Goal: Task Accomplishment & Management: Use online tool/utility

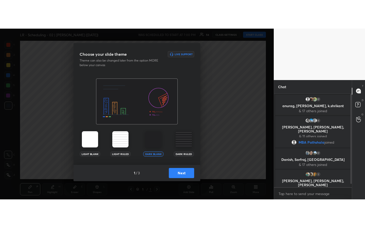
scroll to position [4, 0]
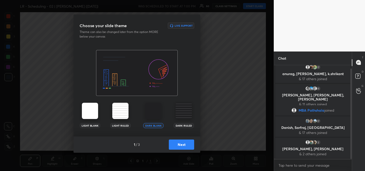
click at [182, 145] on button "Next" at bounding box center [181, 145] width 25 height 10
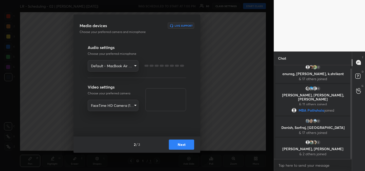
click at [182, 145] on button "Next" at bounding box center [181, 145] width 25 height 10
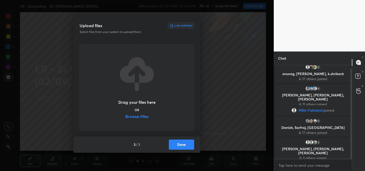
click at [143, 115] on label "Browse Files" at bounding box center [137, 116] width 23 height 5
click at [126, 115] on input "Browse Files" at bounding box center [126, 116] width 0 height 5
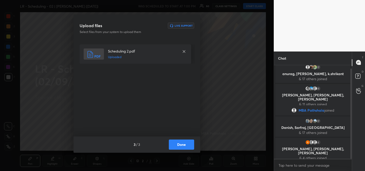
click at [186, 147] on button "Done" at bounding box center [181, 145] width 25 height 10
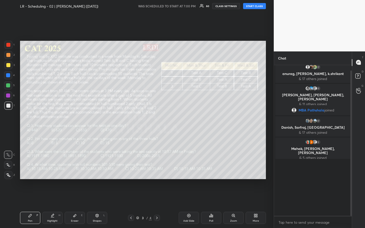
scroll to position [0, 0]
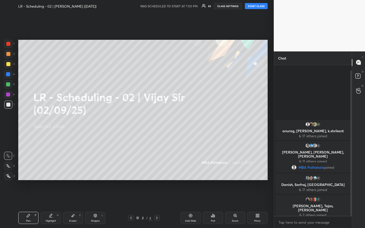
click at [258, 7] on button "START CLASS" at bounding box center [256, 6] width 23 height 6
click at [9, 65] on div at bounding box center [8, 64] width 4 height 4
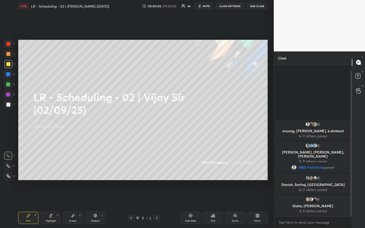
click at [76, 171] on div "Eraser E" at bounding box center [73, 218] width 20 height 12
click at [7, 147] on span "Erase all" at bounding box center [8, 146] width 8 height 4
click at [31, 171] on div "Pen P Highlight H Eraser E Shapes L 2 / 4 Add Slide Poll Zoom More" at bounding box center [143, 218] width 250 height 20
click at [31, 171] on div "Pen P" at bounding box center [28, 218] width 20 height 12
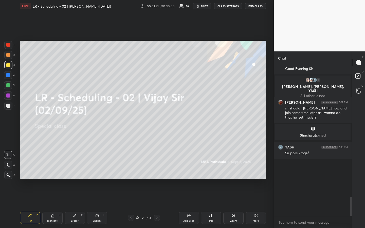
scroll to position [596, 0]
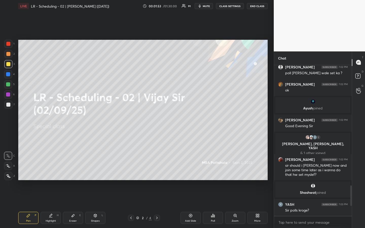
click at [358, 159] on div "T Messages (T) D Doubts (D) G Raise Hand (G)" at bounding box center [358, 139] width 13 height 177
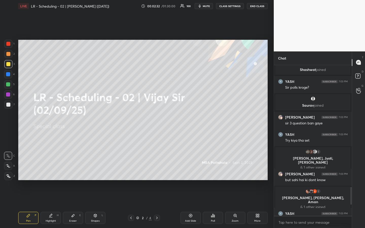
scroll to position [689, 0]
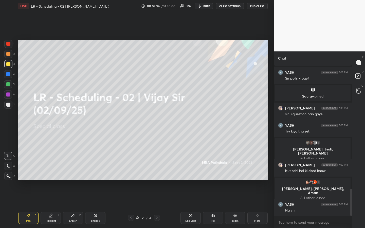
drag, startPoint x: 8, startPoint y: 54, endPoint x: 8, endPoint y: 59, distance: 5.6
click at [8, 55] on div at bounding box center [8, 54] width 4 height 4
click at [8, 62] on div at bounding box center [8, 64] width 8 height 8
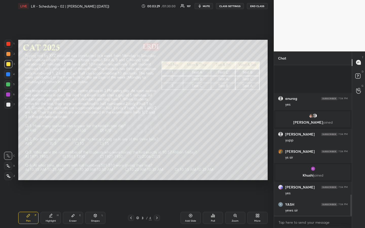
scroll to position [919, 0]
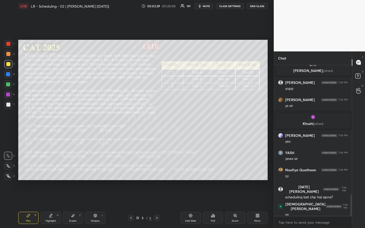
click at [270, 151] on div "1 2 3 4 5 6 7 R O A L C X Z Erase all C X Z LIVE LR - Scheduling - 02 | [PERSON…" at bounding box center [137, 114] width 274 height 228
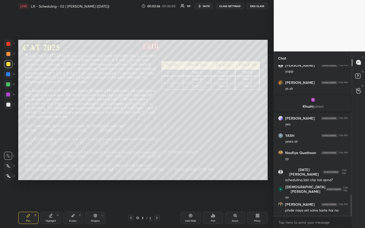
click at [271, 142] on div "1 2 3 4 5 6 7 R O A L C X Z Erase all C X Z LIVE LR - Scheduling - 02 | [PERSON…" at bounding box center [137, 114] width 274 height 228
click at [271, 130] on div "1 2 3 4 5 6 7 R O A L C X Z Erase all C X Z LIVE LR - Scheduling - 02 | [PERSON…" at bounding box center [137, 114] width 274 height 228
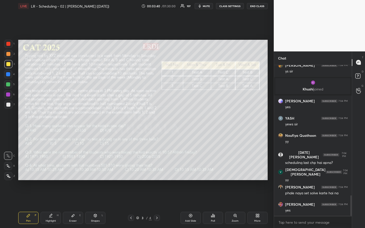
click at [271, 130] on div "1 2 3 4 5 6 7 R O A L C X Z Erase all C X Z LIVE LR - Scheduling - 02 | [PERSON…" at bounding box center [137, 114] width 274 height 228
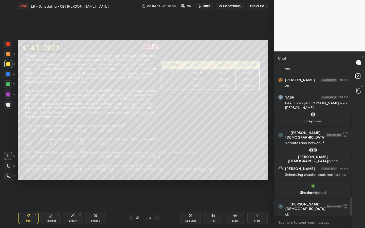
scroll to position [1066, 0]
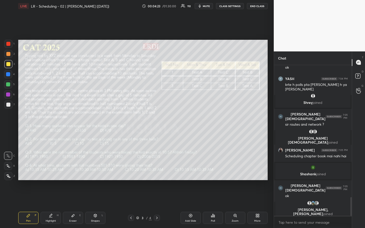
click at [270, 128] on div "1 2 3 4 5 6 7 R O A L C X Z Erase all C X Z LIVE LR - Scheduling - 02 | [PERSON…" at bounding box center [137, 114] width 274 height 228
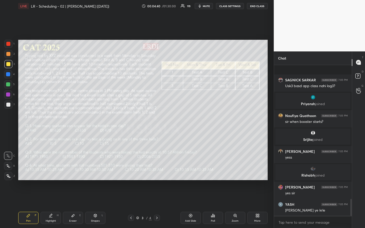
scroll to position [1197, 0]
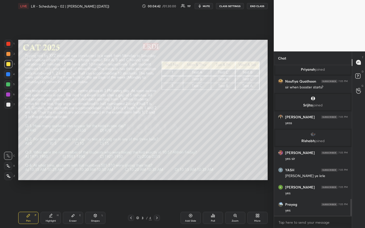
click at [271, 126] on div "1 2 3 4 5 6 7 R O A L C X Z Erase all C X Z LIVE LR - Scheduling - 02 | [PERSON…" at bounding box center [137, 114] width 274 height 228
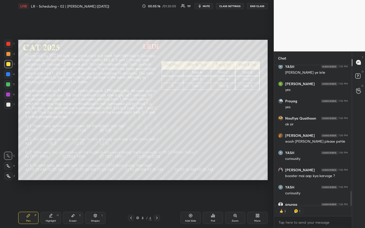
scroll to position [1328, 0]
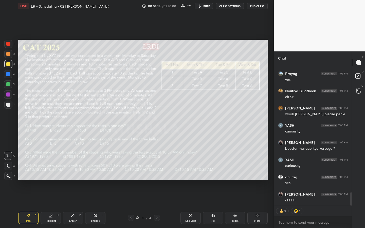
type textarea "x"
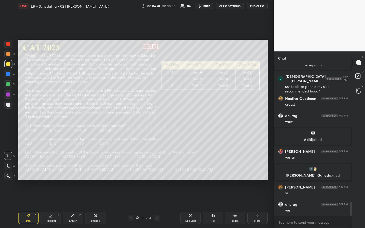
scroll to position [1479, 0]
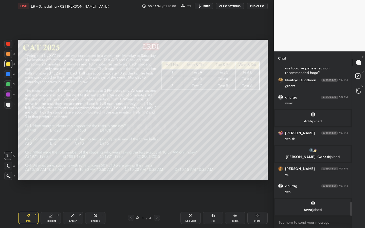
click at [72, 171] on div "Eraser" at bounding box center [73, 221] width 8 height 3
click at [9, 171] on g at bounding box center [8, 176] width 4 height 4
click at [28, 171] on div "Pen" at bounding box center [28, 221] width 5 height 3
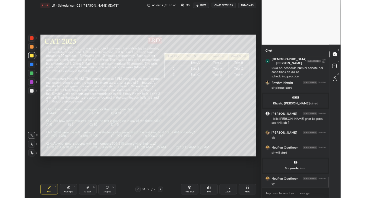
scroll to position [1741, 0]
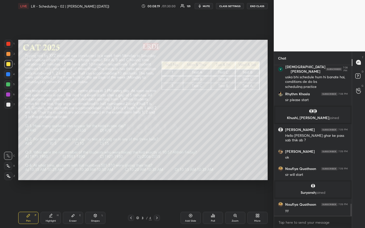
click at [213, 171] on div "Poll" at bounding box center [213, 221] width 4 height 3
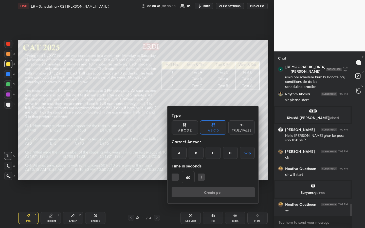
click at [175, 171] on icon "button" at bounding box center [175, 177] width 5 height 5
type input "15"
click at [175, 171] on div "15" at bounding box center [213, 177] width 83 height 12
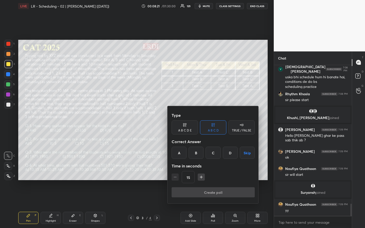
click at [175, 171] on div "15" at bounding box center [213, 177] width 83 height 12
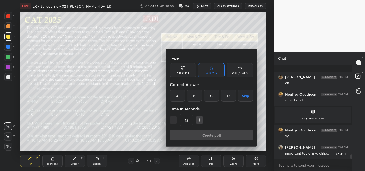
scroll to position [1851, 0]
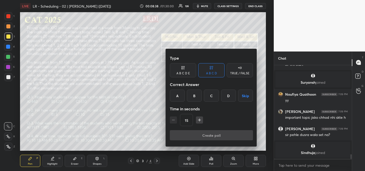
click at [229, 99] on div "D" at bounding box center [228, 96] width 15 height 12
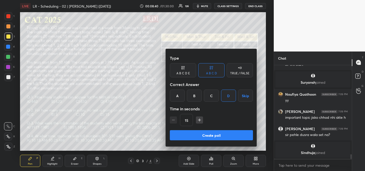
click at [217, 137] on button "Create poll" at bounding box center [211, 135] width 83 height 10
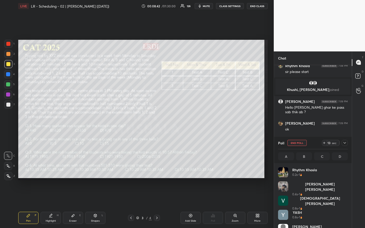
scroll to position [196, 254]
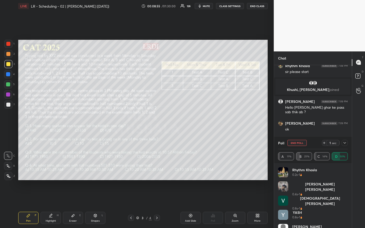
click at [270, 157] on div "1 2 3 4 5 6 7 R O A L C X Z Erase all C X Z LIVE LR - Scheduling - 02 | [PERSON…" at bounding box center [137, 114] width 274 height 228
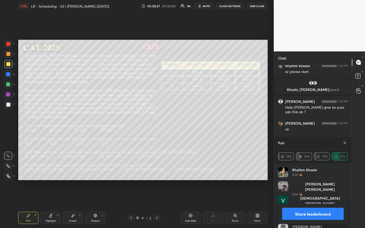
click at [346, 142] on icon at bounding box center [345, 143] width 4 height 4
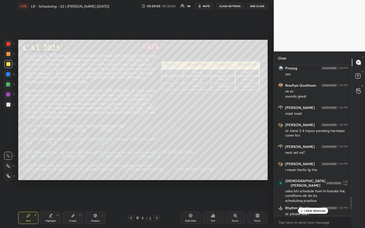
click at [214, 171] on icon at bounding box center [214, 216] width 1 height 2
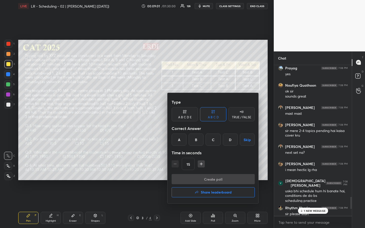
click at [201, 137] on div "B" at bounding box center [196, 140] width 15 height 12
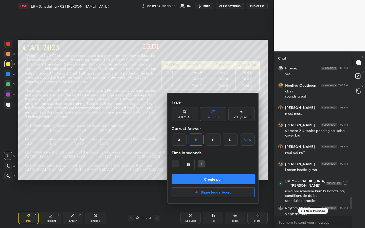
click at [220, 171] on button "Create poll" at bounding box center [213, 179] width 83 height 10
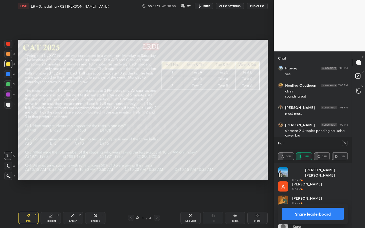
click at [345, 143] on icon at bounding box center [345, 143] width 4 height 4
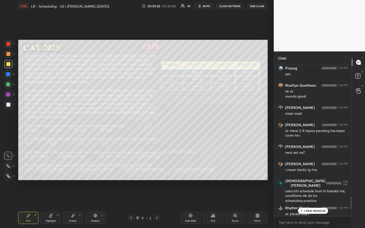
click at [215, 171] on div "Poll" at bounding box center [213, 218] width 20 height 12
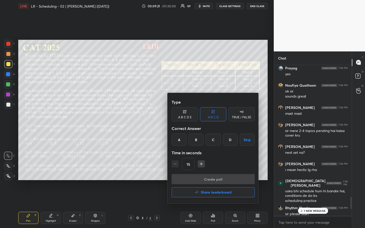
click at [180, 139] on div "A" at bounding box center [179, 140] width 15 height 12
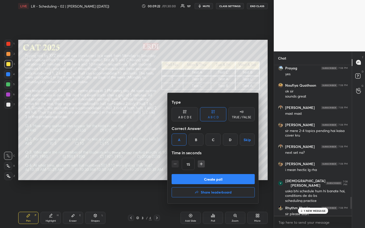
click at [219, 171] on button "Create poll" at bounding box center [213, 179] width 83 height 10
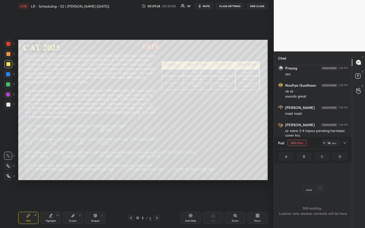
click at [271, 150] on div "1 2 3 4 5 6 7 R O A L C X Z Erase all C X Z LIVE LR - Scheduling - 02 | [PERSON…" at bounding box center [137, 114] width 274 height 228
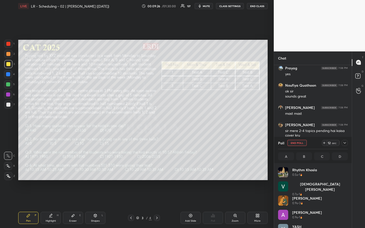
click at [271, 150] on div "1 2 3 4 5 6 7 R O A L C X Z Erase all C X Z LIVE LR - Scheduling - 02 | [PERSON…" at bounding box center [137, 114] width 274 height 228
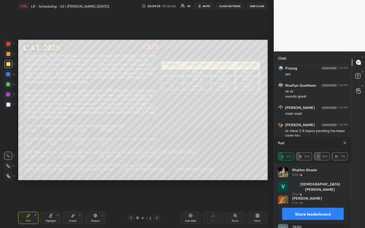
click at [345, 142] on icon at bounding box center [345, 143] width 4 height 4
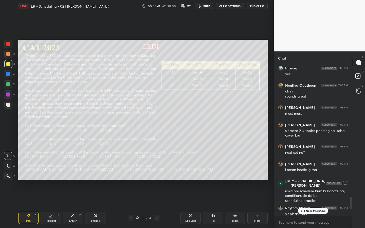
click at [214, 171] on icon at bounding box center [214, 216] width 1 height 2
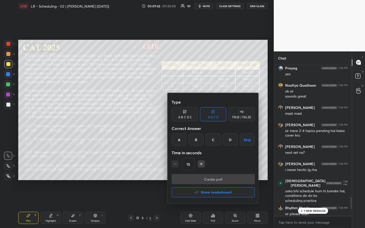
click at [180, 142] on div "A" at bounding box center [179, 140] width 15 height 12
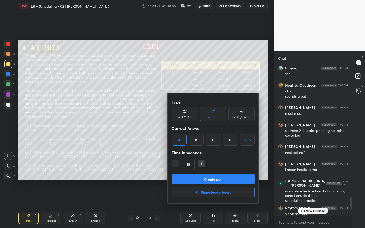
click at [217, 171] on button "Create poll" at bounding box center [213, 179] width 83 height 10
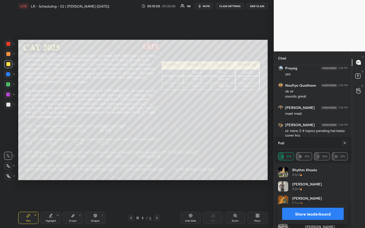
click at [297, 171] on button "Share leaderboard" at bounding box center [313, 214] width 62 height 12
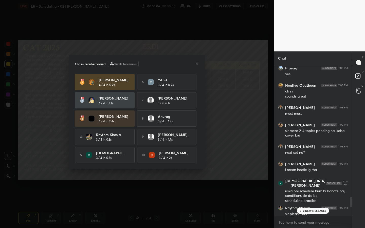
click at [199, 61] on div "Class leaderboard Visible to learners [PERSON_NAME] 4 / 4 in 0.9s 6 YASH 3 / 4 …" at bounding box center [137, 112] width 136 height 115
click at [197, 62] on icon at bounding box center [197, 64] width 4 height 4
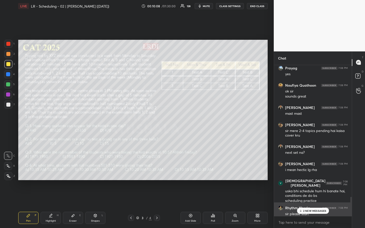
click at [309, 171] on div "sir please start" at bounding box center [316, 214] width 63 height 5
click at [311, 171] on p "2 NEW MESSAGES" at bounding box center [314, 211] width 23 height 3
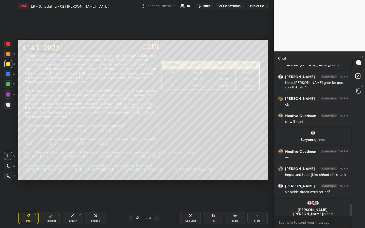
click at [56, 171] on div "Highlight H" at bounding box center [51, 218] width 20 height 12
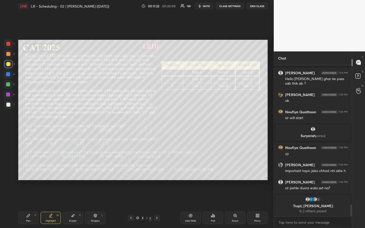
drag, startPoint x: 9, startPoint y: 54, endPoint x: 16, endPoint y: 53, distance: 7.9
click at [9, 54] on div at bounding box center [8, 54] width 4 height 4
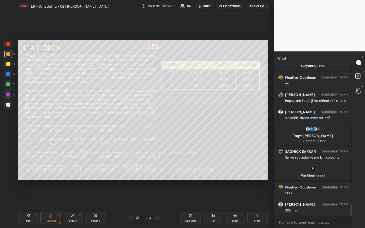
scroll to position [1843, 0]
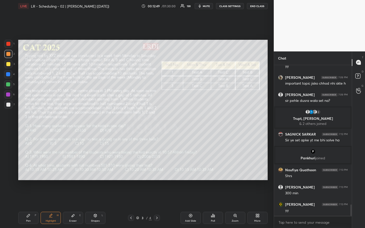
click at [31, 171] on div "Pen P" at bounding box center [28, 218] width 20 height 12
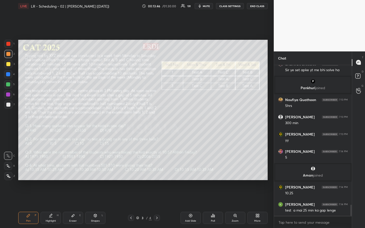
scroll to position [1908, 0]
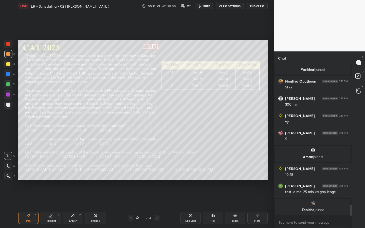
click at [51, 171] on div "Highlight" at bounding box center [51, 221] width 10 height 3
drag, startPoint x: 71, startPoint y: 221, endPoint x: 75, endPoint y: 219, distance: 4.5
click at [71, 171] on div "Eraser" at bounding box center [73, 221] width 8 height 3
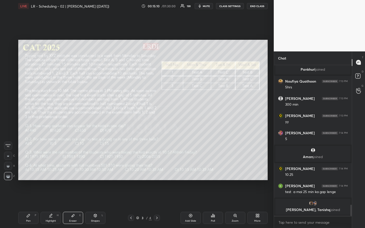
click at [33, 171] on div "Pen P" at bounding box center [28, 218] width 20 height 12
click at [8, 64] on div at bounding box center [8, 64] width 4 height 4
click at [52, 171] on div "Highlight H" at bounding box center [51, 218] width 20 height 12
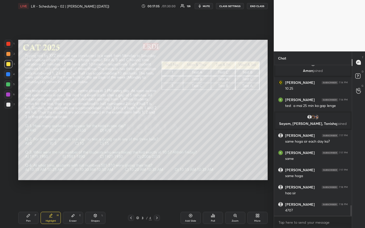
scroll to position [1989, 0]
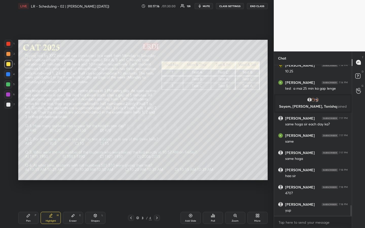
click at [28, 171] on div "Pen P" at bounding box center [28, 218] width 20 height 12
click at [9, 66] on div at bounding box center [8, 64] width 8 height 8
click at [9, 86] on div at bounding box center [8, 84] width 8 height 8
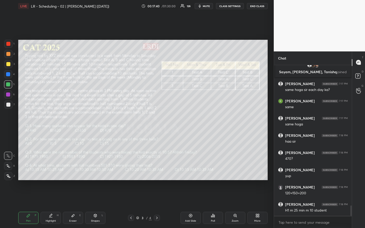
scroll to position [2041, 0]
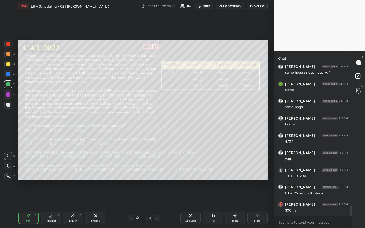
click at [51, 171] on icon at bounding box center [50, 218] width 3 height 0
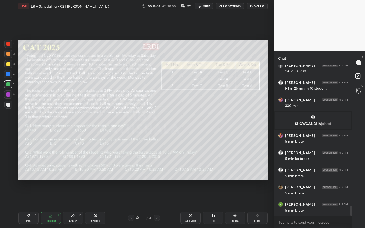
scroll to position [2100, 0]
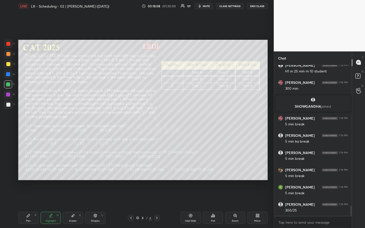
drag, startPoint x: 26, startPoint y: 218, endPoint x: 30, endPoint y: 208, distance: 11.0
click at [26, 171] on div "Pen P" at bounding box center [28, 218] width 20 height 12
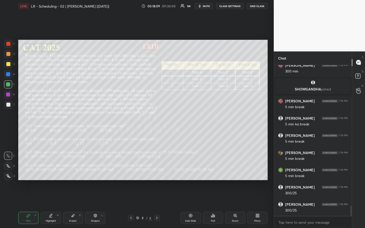
click at [8, 53] on div at bounding box center [8, 54] width 4 height 4
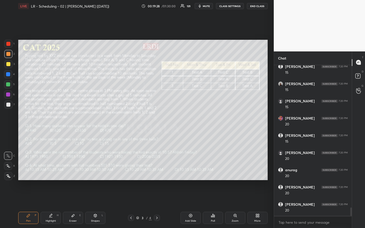
scroll to position [2588, 0]
drag, startPoint x: 8, startPoint y: 44, endPoint x: 11, endPoint y: 46, distance: 3.9
click at [8, 44] on div at bounding box center [8, 44] width 4 height 4
click at [52, 171] on div "Highlight" at bounding box center [51, 221] width 10 height 3
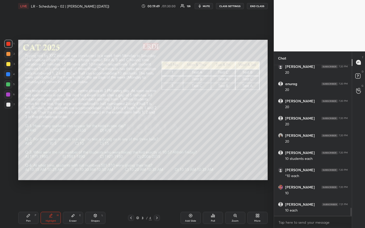
scroll to position [2674, 0]
click at [28, 171] on icon at bounding box center [28, 215] width 3 height 3
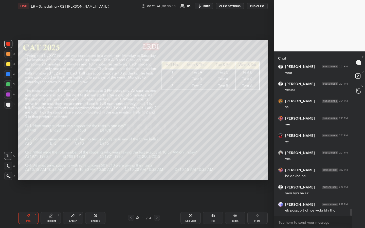
scroll to position [3093, 0]
click at [8, 47] on div at bounding box center [8, 44] width 8 height 8
click at [51, 171] on div "Highlight H" at bounding box center [51, 218] width 20 height 12
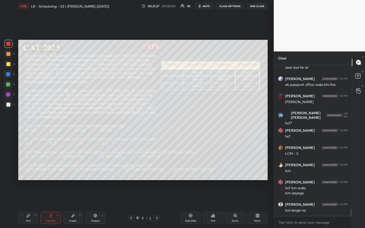
scroll to position [3219, 0]
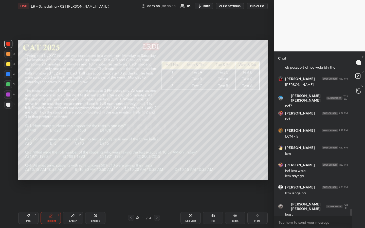
click at [23, 171] on div "Pen P" at bounding box center [28, 218] width 20 height 12
click at [8, 66] on div at bounding box center [8, 64] width 4 height 4
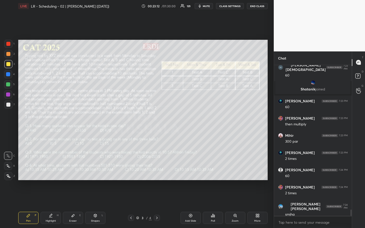
scroll to position [3467, 0]
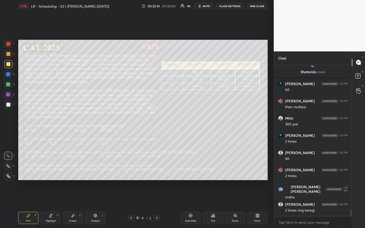
click at [77, 171] on div "Eraser E" at bounding box center [73, 218] width 20 height 12
drag, startPoint x: 28, startPoint y: 224, endPoint x: 39, endPoint y: 207, distance: 19.9
click at [28, 171] on div "Pen P" at bounding box center [28, 218] width 20 height 12
click at [10, 65] on div at bounding box center [8, 64] width 8 height 8
click at [53, 171] on div "Highlight" at bounding box center [51, 221] width 10 height 3
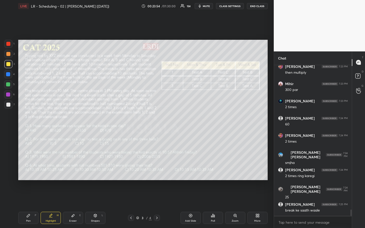
scroll to position [3507, 0]
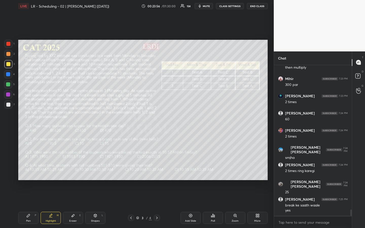
click at [28, 171] on div "Pen P" at bounding box center [28, 218] width 20 height 12
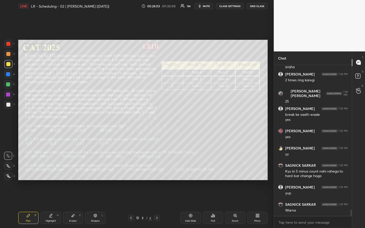
scroll to position [3615, 0]
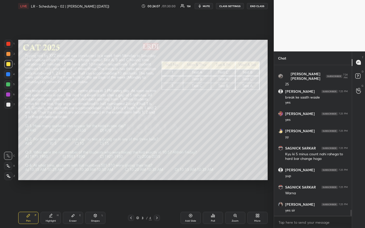
click at [51, 171] on div "Highlight" at bounding box center [51, 221] width 10 height 3
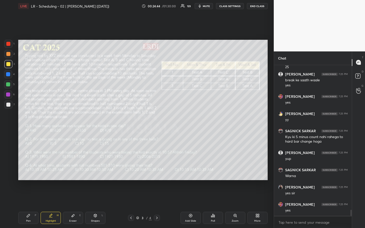
click at [27, 171] on div "Pen P" at bounding box center [28, 218] width 20 height 12
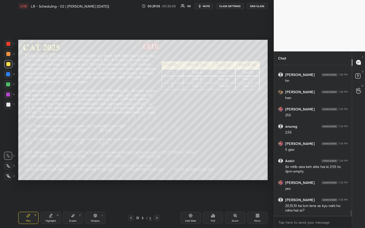
scroll to position [3836, 0]
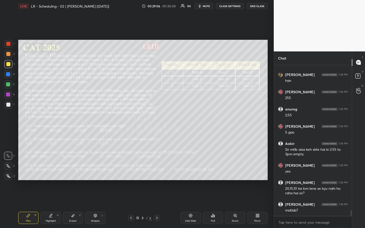
click at [189, 171] on icon at bounding box center [191, 216] width 4 height 4
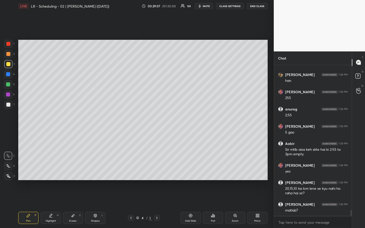
click at [8, 65] on div at bounding box center [8, 64] width 8 height 8
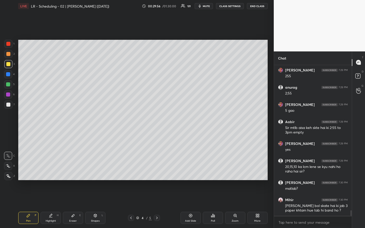
scroll to position [3875, 0]
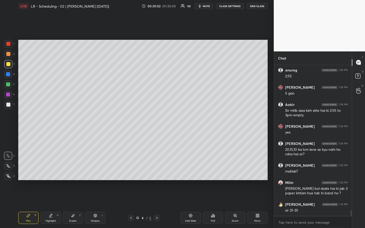
click at [6, 81] on div at bounding box center [8, 84] width 8 height 8
click at [5, 63] on div at bounding box center [8, 64] width 8 height 8
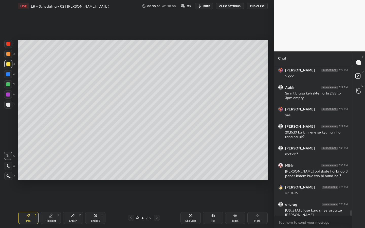
click at [9, 54] on div at bounding box center [8, 54] width 4 height 4
click at [10, 63] on div at bounding box center [8, 64] width 4 height 4
click at [52, 171] on icon at bounding box center [51, 216] width 4 height 4
click at [33, 171] on div "Pen P" at bounding box center [28, 218] width 20 height 12
click at [116, 171] on div "Setting up your live class Poll for secs No correct answer Start poll" at bounding box center [143, 110] width 254 height 196
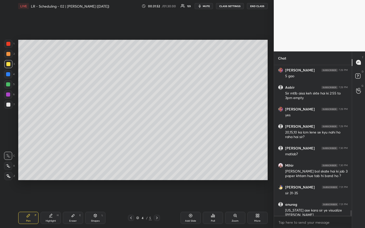
click at [130, 171] on div "Setting up your live class Poll for secs No correct answer Start poll" at bounding box center [143, 110] width 254 height 196
click at [150, 171] on div "Setting up your live class Poll for secs No correct answer Start poll" at bounding box center [143, 110] width 254 height 196
drag, startPoint x: 51, startPoint y: 220, endPoint x: 59, endPoint y: 209, distance: 13.7
click at [51, 171] on div "Highlight" at bounding box center [51, 221] width 10 height 3
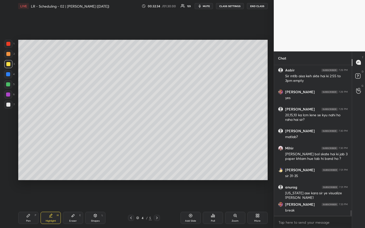
click at [28, 171] on icon at bounding box center [28, 216] width 4 height 4
click at [52, 171] on icon at bounding box center [51, 216] width 4 height 4
click at [29, 171] on div "Pen P" at bounding box center [28, 218] width 20 height 12
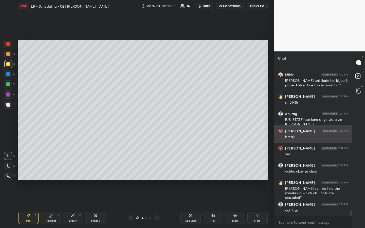
scroll to position [4001, 0]
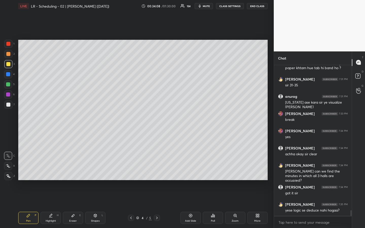
click at [54, 171] on div "Highlight H" at bounding box center [51, 218] width 20 height 12
click at [9, 87] on div at bounding box center [8, 84] width 8 height 8
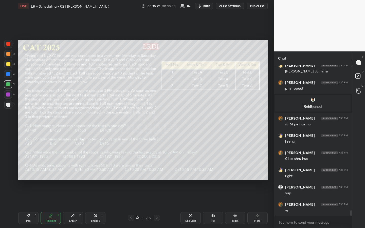
scroll to position [3966, 0]
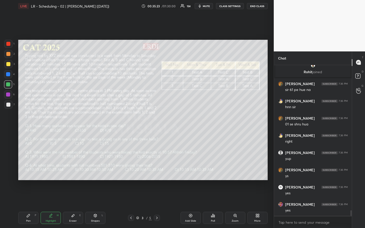
click at [31, 171] on div "Pen P" at bounding box center [28, 218] width 20 height 12
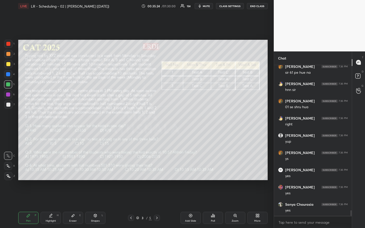
click at [7, 64] on div at bounding box center [8, 64] width 4 height 4
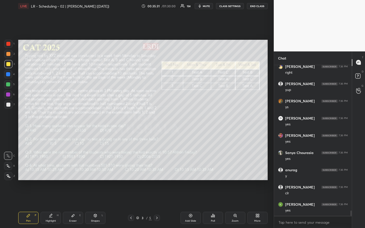
drag, startPoint x: 77, startPoint y: 217, endPoint x: 78, endPoint y: 214, distance: 2.9
click at [77, 171] on div "Eraser E" at bounding box center [73, 218] width 20 height 12
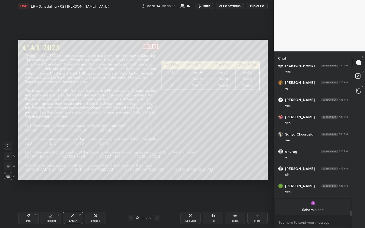
click at [191, 171] on div "Add Slide" at bounding box center [191, 218] width 20 height 12
drag, startPoint x: 30, startPoint y: 214, endPoint x: 24, endPoint y: 213, distance: 5.7
click at [29, 171] on icon at bounding box center [28, 216] width 4 height 4
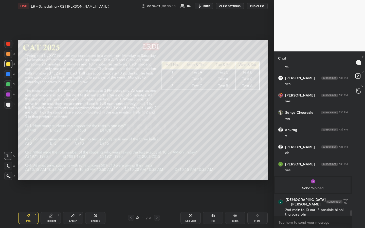
scroll to position [4041, 0]
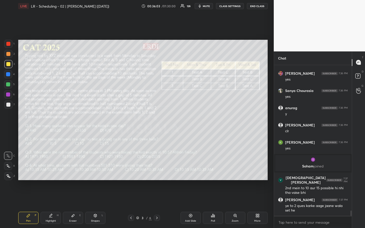
click at [53, 171] on div "Highlight" at bounding box center [51, 221] width 10 height 3
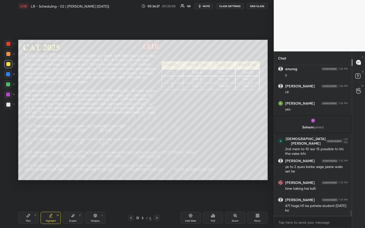
scroll to position [4097, 0]
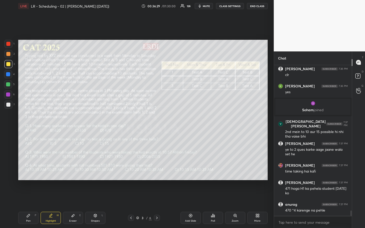
click at [51, 171] on div "Highlight H" at bounding box center [51, 218] width 20 height 12
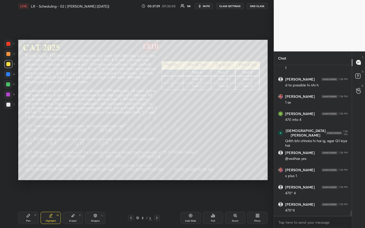
scroll to position [4274, 0]
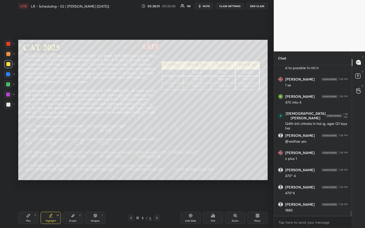
click at [29, 171] on div "Pen" at bounding box center [28, 221] width 5 height 3
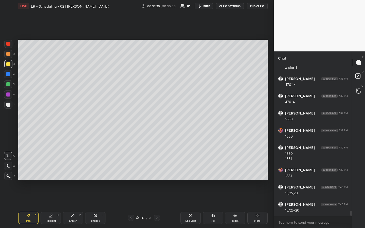
scroll to position [4383, 0]
click at [8, 84] on div at bounding box center [8, 84] width 4 height 4
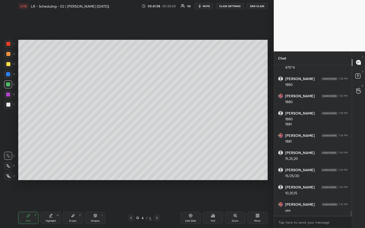
scroll to position [4418, 0]
click at [9, 56] on div at bounding box center [8, 54] width 4 height 4
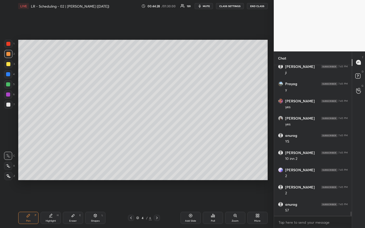
scroll to position [5143, 0]
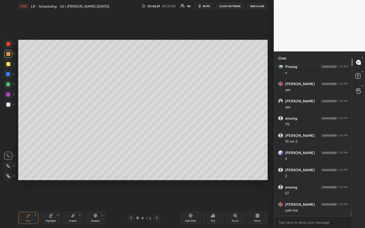
click at [52, 171] on div "Highlight H" at bounding box center [51, 218] width 20 height 12
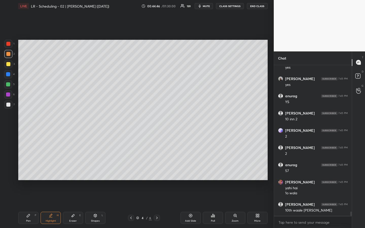
scroll to position [5183, 0]
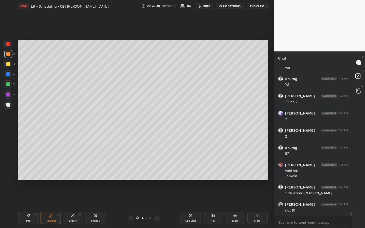
click at [54, 171] on div "Highlight H" at bounding box center [51, 218] width 20 height 12
click at [29, 171] on div "Pen" at bounding box center [28, 221] width 5 height 3
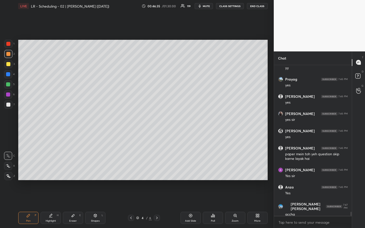
scroll to position [5565, 0]
drag, startPoint x: 50, startPoint y: 216, endPoint x: 55, endPoint y: 208, distance: 9.0
click at [51, 171] on icon at bounding box center [51, 215] width 3 height 3
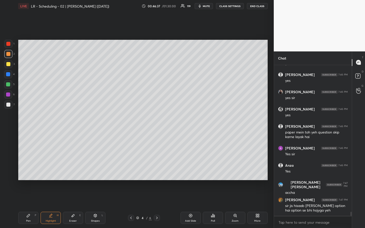
scroll to position [5582, 0]
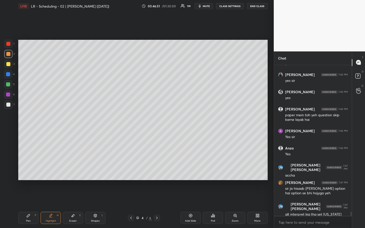
click at [8, 64] on div at bounding box center [8, 64] width 4 height 4
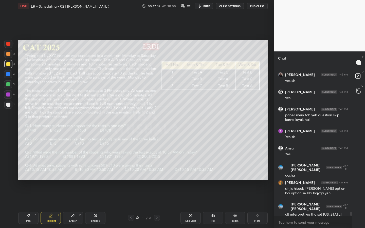
click at [29, 171] on div "Pen P" at bounding box center [28, 218] width 20 height 12
click at [52, 171] on div "Highlight" at bounding box center [51, 221] width 10 height 3
click at [32, 171] on div "Pen P" at bounding box center [28, 218] width 20 height 12
click at [54, 171] on div "Highlight H" at bounding box center [51, 218] width 20 height 12
click at [28, 171] on div "Pen P" at bounding box center [28, 218] width 20 height 12
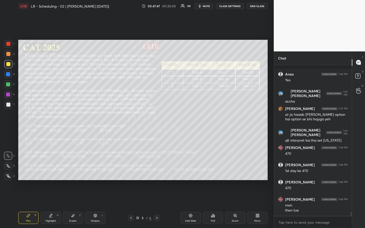
scroll to position [5678, 0]
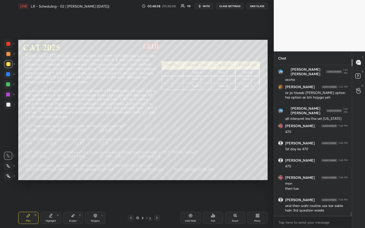
click at [53, 171] on div "Highlight" at bounding box center [51, 221] width 10 height 3
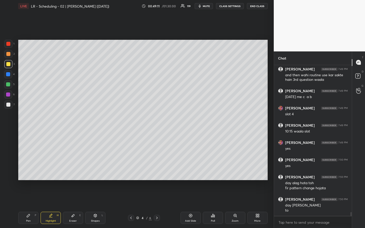
scroll to position [5826, 0]
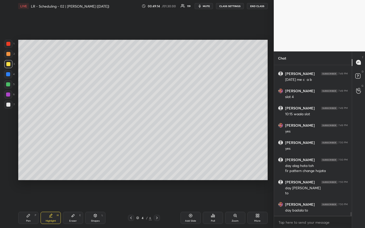
click at [26, 171] on div "Pen P" at bounding box center [28, 218] width 20 height 12
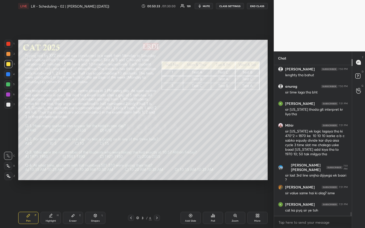
scroll to position [6065, 0]
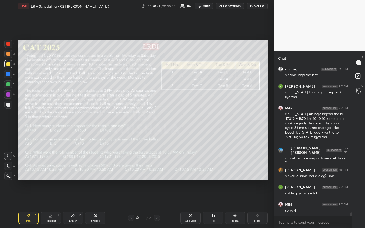
drag, startPoint x: 53, startPoint y: 221, endPoint x: 65, endPoint y: 207, distance: 18.9
click at [53, 171] on div "Highlight" at bounding box center [51, 221] width 10 height 3
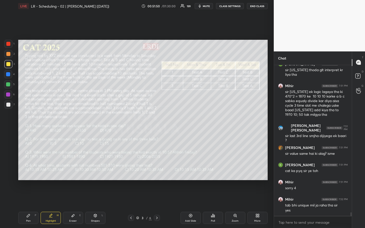
scroll to position [6104, 0]
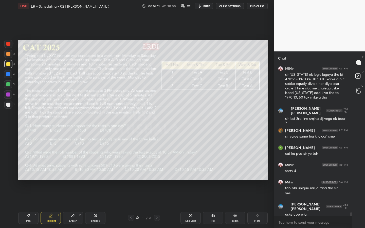
drag, startPoint x: 23, startPoint y: 219, endPoint x: 37, endPoint y: 210, distance: 16.7
click at [24, 171] on div "Pen P" at bounding box center [28, 218] width 20 height 12
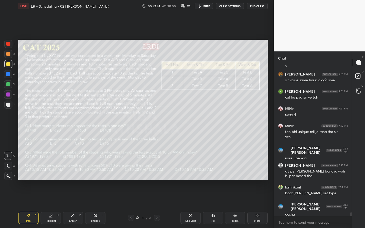
scroll to position [6178, 0]
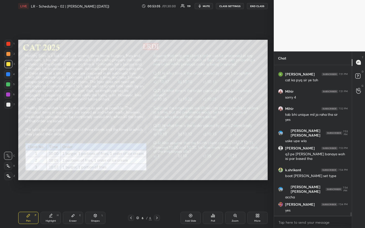
click at [6, 54] on div at bounding box center [8, 54] width 8 height 8
click at [7, 65] on div at bounding box center [8, 64] width 4 height 4
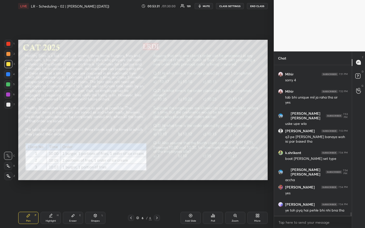
click at [50, 171] on div "Highlight H" at bounding box center [51, 218] width 20 height 12
click at [31, 171] on div "Pen P" at bounding box center [28, 218] width 20 height 12
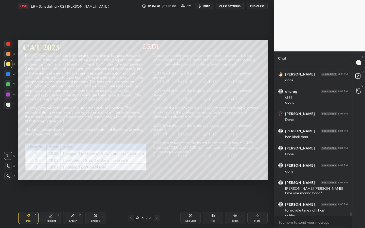
scroll to position [6216, 0]
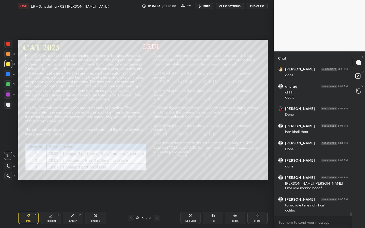
click at [214, 171] on icon at bounding box center [214, 216] width 1 height 2
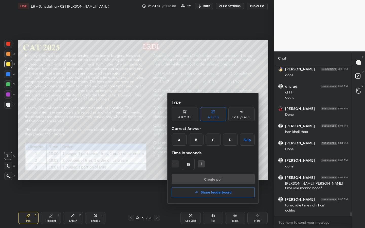
scroll to position [6233, 0]
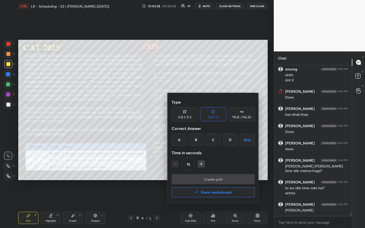
click at [216, 171] on div at bounding box center [182, 114] width 365 height 228
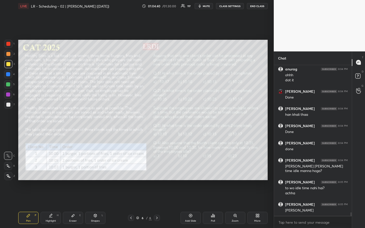
click at [216, 171] on div "Poll" at bounding box center [213, 218] width 20 height 12
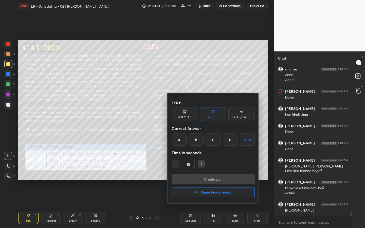
click at [197, 134] on div "B" at bounding box center [196, 140] width 15 height 12
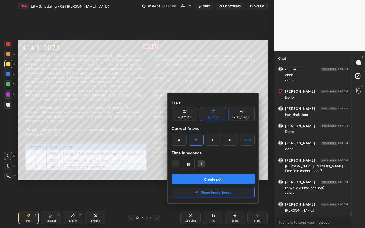
click at [214, 171] on button "Create poll" at bounding box center [213, 179] width 83 height 10
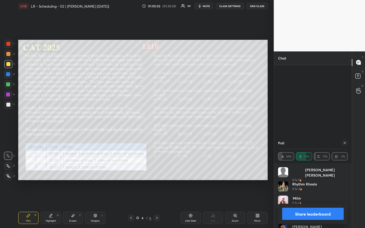
scroll to position [6138, 0]
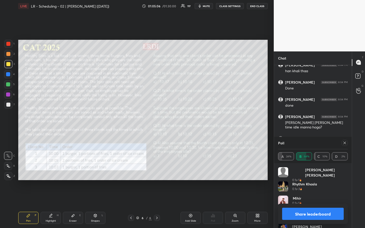
click at [345, 143] on icon at bounding box center [345, 143] width 3 height 3
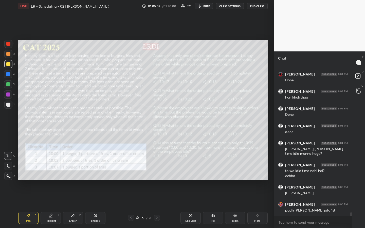
scroll to position [149, 76]
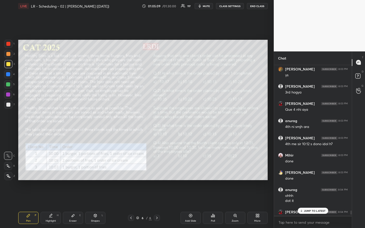
click at [307, 171] on p "JUMP TO LATEST" at bounding box center [315, 211] width 22 height 3
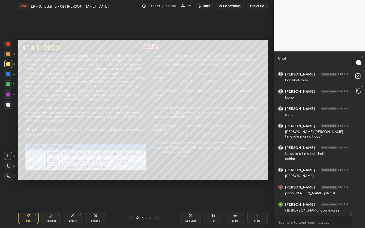
click at [214, 171] on div "Poll" at bounding box center [213, 218] width 20 height 12
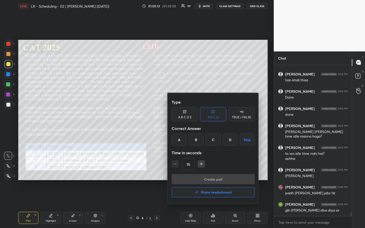
click at [216, 140] on div "C" at bounding box center [213, 140] width 15 height 12
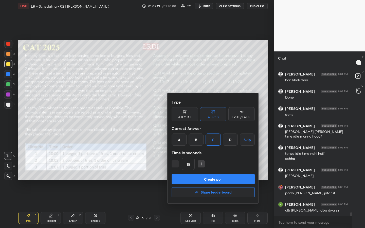
click at [215, 171] on button "Create poll" at bounding box center [213, 179] width 83 height 10
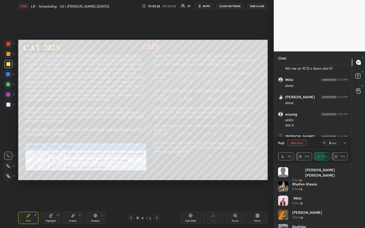
click at [313, 151] on div "A 3% B 16% C 66% D 16%" at bounding box center [313, 156] width 70 height 14
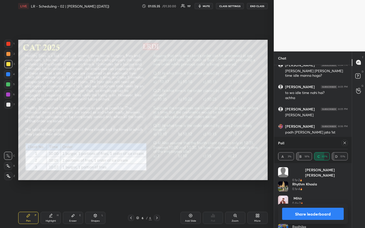
click at [271, 123] on div "1 2 3 4 5 6 7 R O A L C X Z Erase all C X Z LIVE LR - Scheduling - 02 | [PERSON…" at bounding box center [137, 114] width 274 height 228
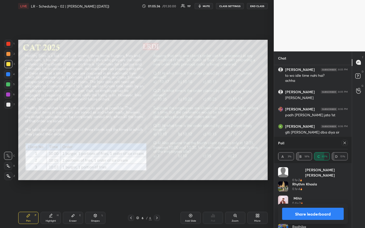
click at [343, 144] on icon at bounding box center [345, 143] width 4 height 4
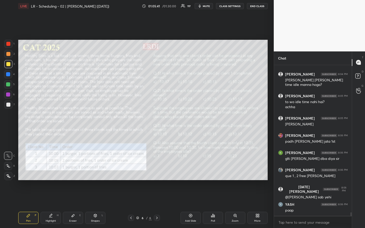
click at [214, 171] on icon at bounding box center [214, 216] width 1 height 2
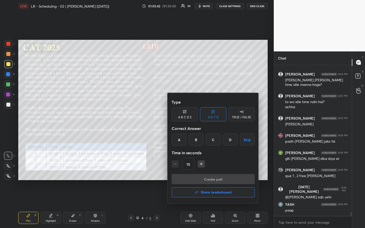
click at [176, 136] on div "A" at bounding box center [179, 140] width 15 height 12
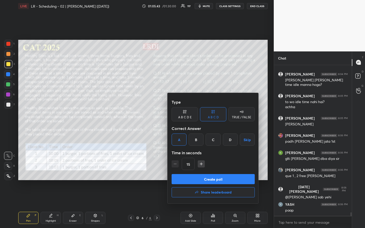
click at [218, 171] on button "Create poll" at bounding box center [213, 179] width 83 height 10
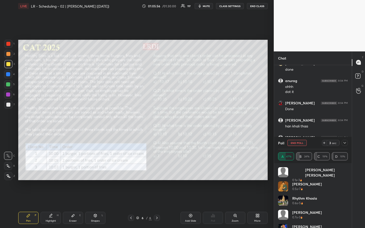
click at [271, 166] on div "1 2 3 4 5 6 7 R O A L C X Z Erase all C X Z LIVE LR - Scheduling - 02 | [PERSON…" at bounding box center [137, 114] width 274 height 228
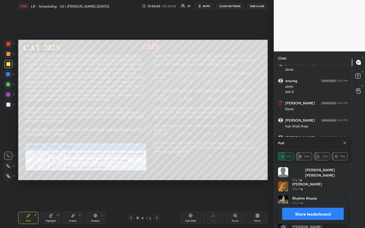
click at [345, 143] on icon at bounding box center [345, 143] width 3 height 3
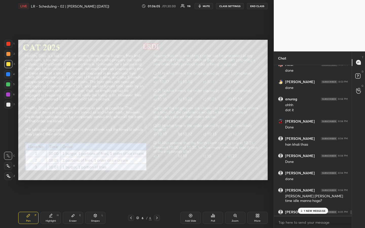
click at [214, 171] on div "Poll" at bounding box center [213, 218] width 20 height 12
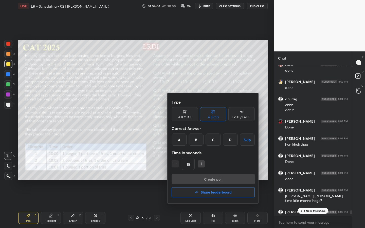
click at [199, 141] on div "B" at bounding box center [196, 140] width 15 height 12
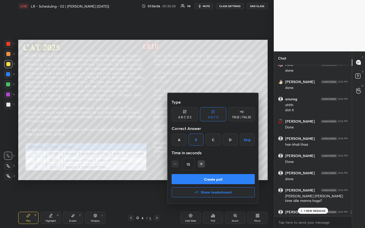
click at [216, 171] on button "Create poll" at bounding box center [213, 179] width 83 height 10
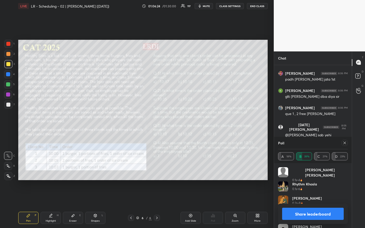
click at [322, 171] on button "Share leaderboard" at bounding box center [313, 214] width 62 height 12
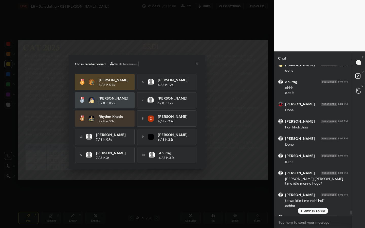
click at [195, 62] on icon at bounding box center [197, 64] width 4 height 4
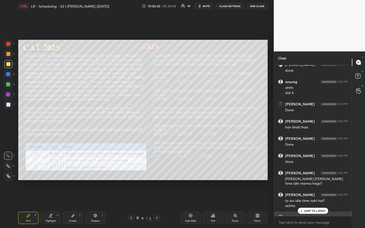
click at [313, 171] on div "[PERSON_NAME] 8:05 PM [PERSON_NAME]" at bounding box center [313, 220] width 78 height 17
click at [316, 171] on p "JUMP TO LATEST" at bounding box center [315, 211] width 22 height 3
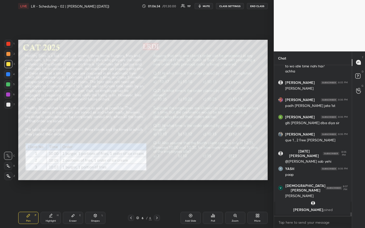
click at [81, 171] on div "E" at bounding box center [80, 215] width 2 height 3
click at [32, 171] on div "Pen P" at bounding box center [28, 218] width 20 height 12
click at [7, 56] on div at bounding box center [8, 54] width 8 height 8
click at [6, 68] on div at bounding box center [8, 64] width 8 height 8
drag, startPoint x: 48, startPoint y: 218, endPoint x: 46, endPoint y: 214, distance: 4.0
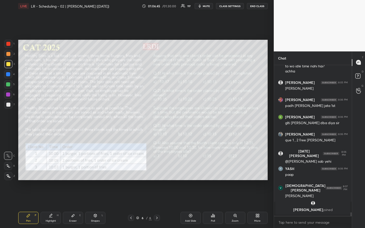
click at [49, 171] on div "Highlight H" at bounding box center [51, 218] width 20 height 12
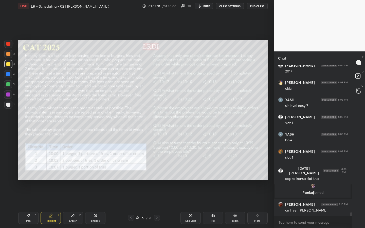
scroll to position [6331, 0]
click at [47, 171] on div "Highlight H" at bounding box center [51, 218] width 20 height 12
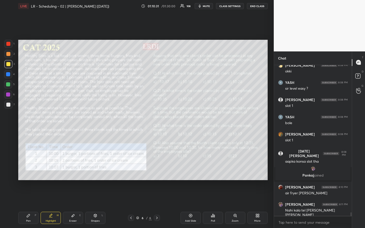
click at [25, 171] on div "Pen P" at bounding box center [28, 218] width 20 height 12
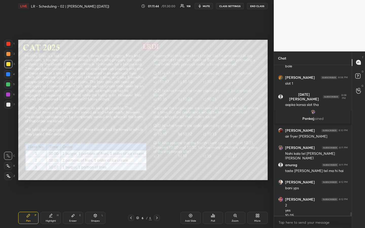
scroll to position [6410, 0]
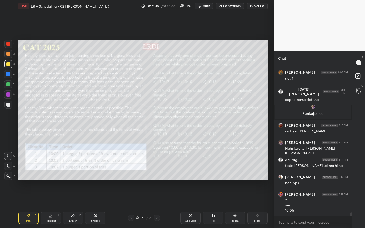
click at [53, 171] on div "Highlight H" at bounding box center [51, 218] width 20 height 12
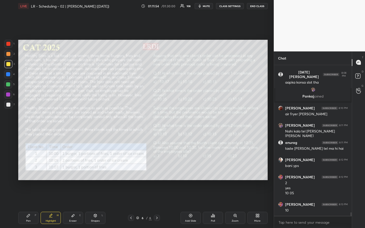
click at [30, 171] on div "Pen" at bounding box center [28, 221] width 5 height 3
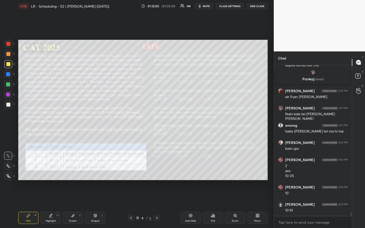
scroll to position [6467, 0]
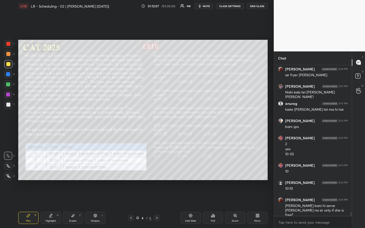
drag, startPoint x: 53, startPoint y: 220, endPoint x: 64, endPoint y: 213, distance: 13.8
click at [53, 171] on div "Highlight" at bounding box center [51, 221] width 10 height 3
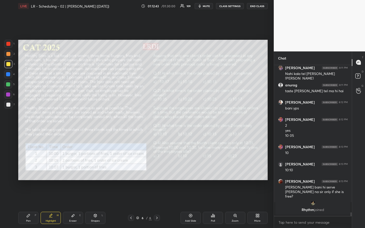
click at [28, 171] on div "Pen" at bounding box center [28, 221] width 5 height 3
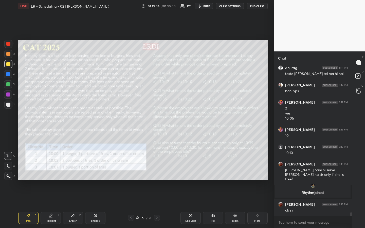
scroll to position [6477, 0]
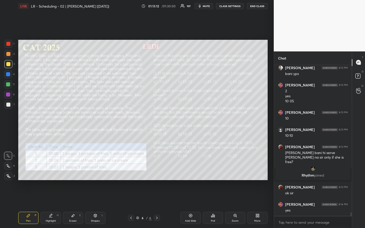
click at [53, 171] on div "Highlight" at bounding box center [51, 221] width 10 height 3
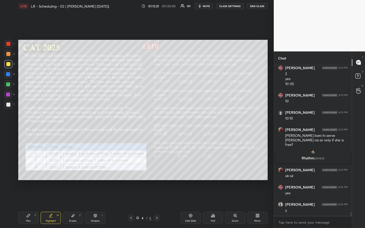
click at [26, 171] on div "Pen P" at bounding box center [28, 218] width 20 height 12
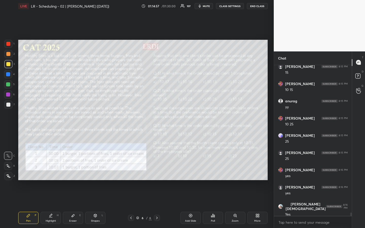
scroll to position [6667, 0]
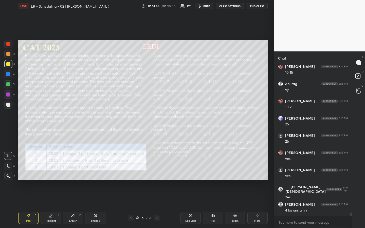
click at [52, 171] on div "Highlight" at bounding box center [51, 221] width 10 height 3
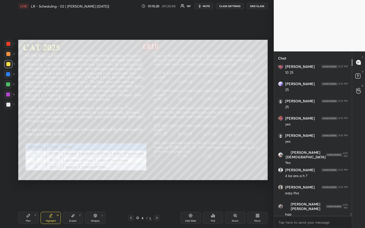
scroll to position [6719, 0]
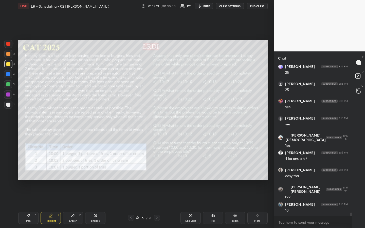
click at [77, 171] on div "Eraser E" at bounding box center [73, 218] width 20 height 12
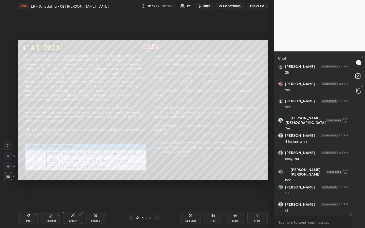
click at [30, 171] on icon at bounding box center [28, 216] width 4 height 4
click at [52, 171] on div "Highlight" at bounding box center [51, 221] width 10 height 3
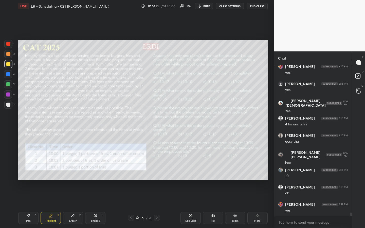
drag, startPoint x: 30, startPoint y: 219, endPoint x: 36, endPoint y: 216, distance: 7.0
click at [30, 171] on div "Pen" at bounding box center [28, 221] width 5 height 3
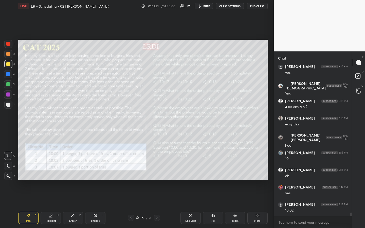
scroll to position [6788, 0]
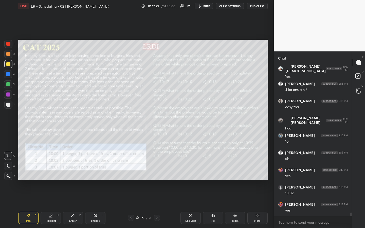
click at [54, 171] on div "Highlight H" at bounding box center [51, 218] width 20 height 12
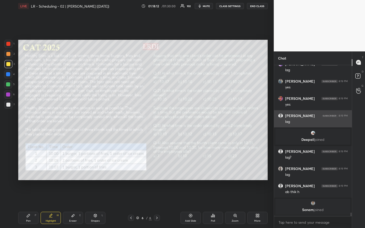
scroll to position [6890, 0]
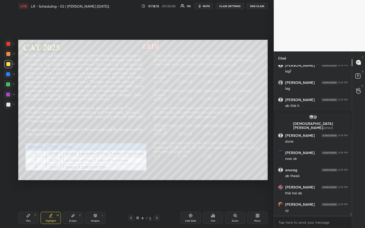
drag, startPoint x: 34, startPoint y: 216, endPoint x: 51, endPoint y: 216, distance: 17.0
click at [35, 171] on div "Pen P" at bounding box center [28, 218] width 20 height 12
click at [52, 171] on div "Highlight H" at bounding box center [51, 218] width 20 height 12
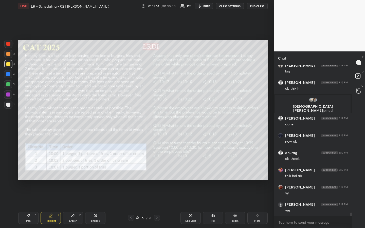
click at [29, 171] on div "Pen P" at bounding box center [28, 218] width 20 height 12
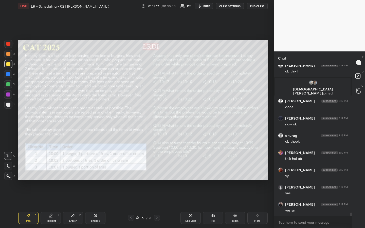
click at [54, 171] on div "Highlight H" at bounding box center [51, 218] width 20 height 12
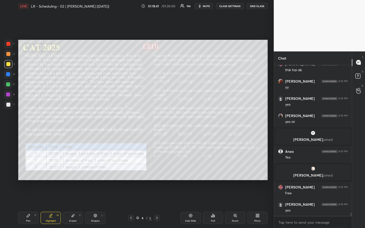
scroll to position [7040, 0]
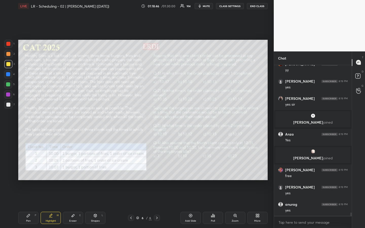
drag, startPoint x: 28, startPoint y: 220, endPoint x: 42, endPoint y: 218, distance: 14.5
click at [28, 171] on div "Pen" at bounding box center [28, 221] width 5 height 3
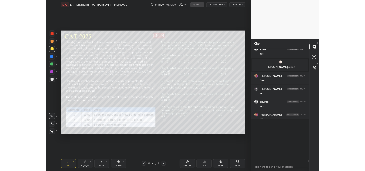
scroll to position [25226, 25111]
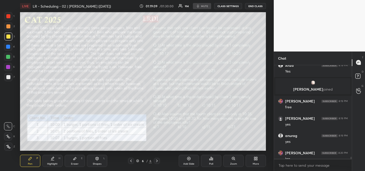
type textarea "x"
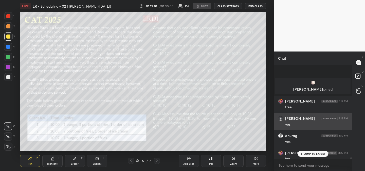
scroll to position [7167, 0]
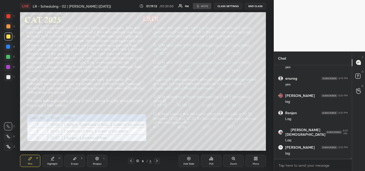
click at [271, 70] on div "1 2 3 4 5 6 7 R O A L C X Z Erase all C X Z LIVE LR - Scheduling - 02 | [PERSON…" at bounding box center [137, 85] width 274 height 171
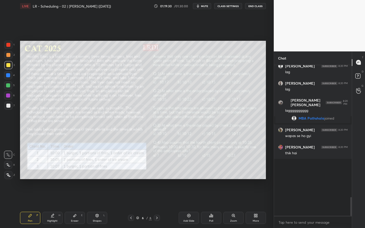
scroll to position [604, 0]
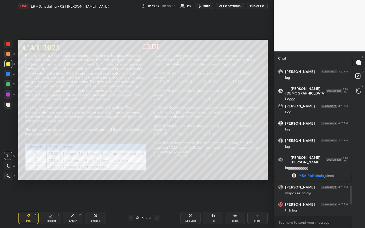
click at [52, 171] on div "Highlight" at bounding box center [51, 221] width 10 height 3
click at [27, 171] on div "Pen P" at bounding box center [28, 218] width 20 height 12
drag, startPoint x: 7, startPoint y: 55, endPoint x: 8, endPoint y: 58, distance: 2.7
click at [7, 56] on div at bounding box center [8, 54] width 8 height 8
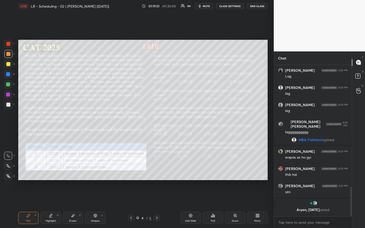
click at [54, 171] on div "Highlight H" at bounding box center [51, 218] width 20 height 12
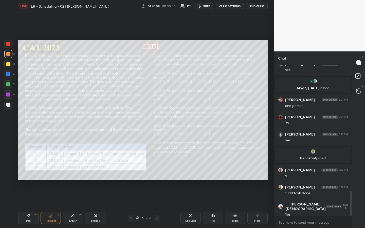
scroll to position [748, 0]
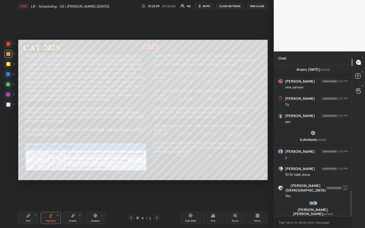
click at [27, 171] on icon at bounding box center [28, 215] width 3 height 3
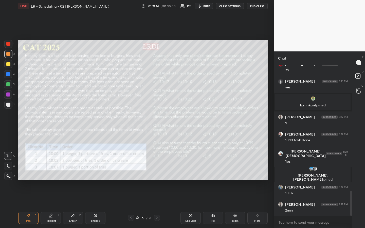
scroll to position [777, 0]
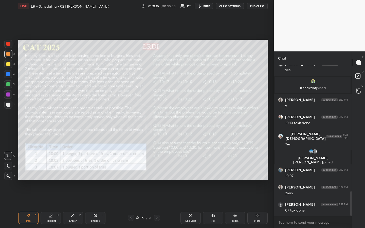
drag, startPoint x: 50, startPoint y: 218, endPoint x: 58, endPoint y: 211, distance: 10.2
click at [51, 171] on icon at bounding box center [51, 216] width 4 height 4
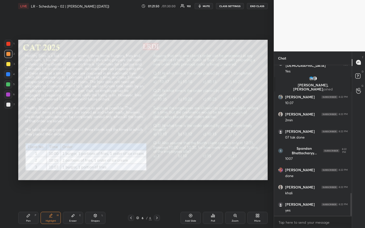
scroll to position [867, 0]
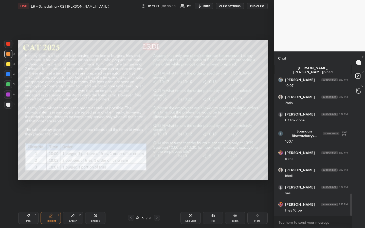
click at [27, 171] on icon at bounding box center [28, 215] width 3 height 3
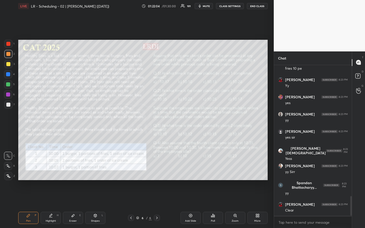
scroll to position [1027, 0]
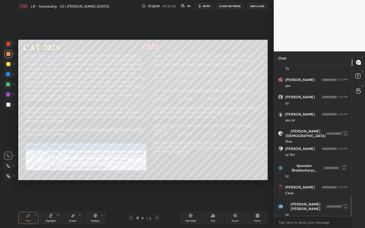
drag, startPoint x: 50, startPoint y: 218, endPoint x: 64, endPoint y: 208, distance: 17.5
click at [50, 171] on div "Highlight H" at bounding box center [51, 218] width 20 height 12
click at [25, 171] on div "Pen P" at bounding box center [28, 218] width 20 height 12
click at [8, 66] on div at bounding box center [8, 64] width 8 height 8
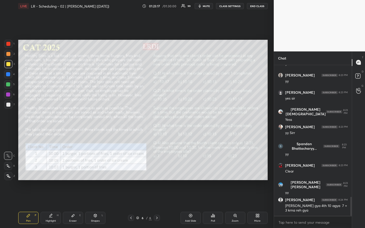
click at [54, 171] on div "Highlight" at bounding box center [51, 221] width 10 height 3
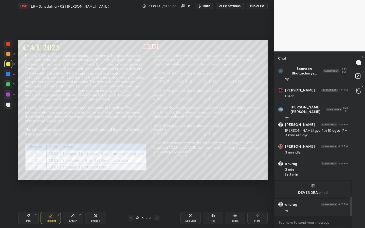
scroll to position [1034, 0]
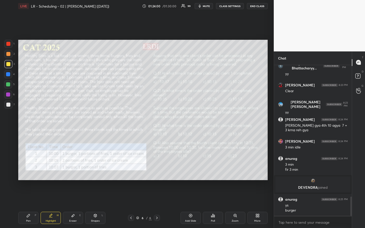
click at [27, 171] on div "Pen" at bounding box center [28, 221] width 5 height 3
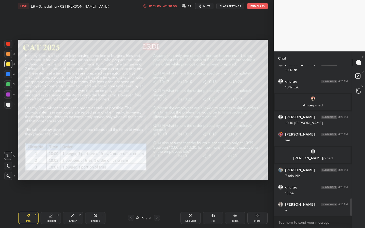
scroll to position [1161, 0]
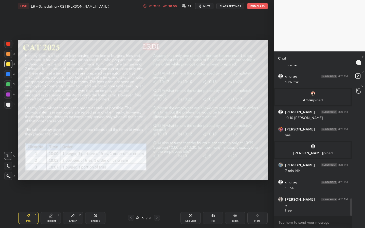
click at [53, 171] on div "Highlight H" at bounding box center [51, 218] width 20 height 12
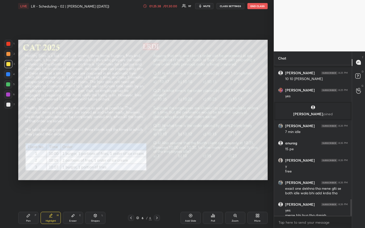
scroll to position [1205, 0]
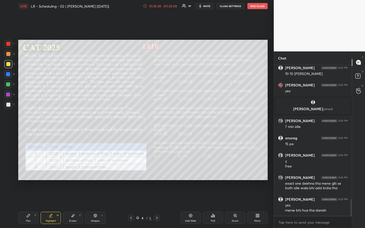
click at [27, 171] on div "Pen" at bounding box center [28, 221] width 5 height 3
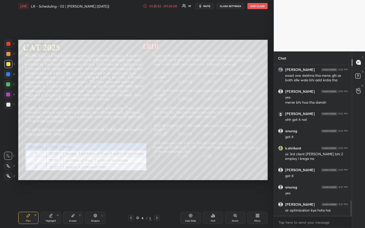
scroll to position [1330, 0]
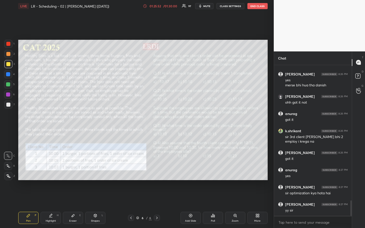
click at [51, 171] on icon at bounding box center [51, 216] width 4 height 4
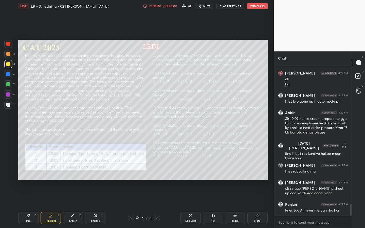
scroll to position [1782, 0]
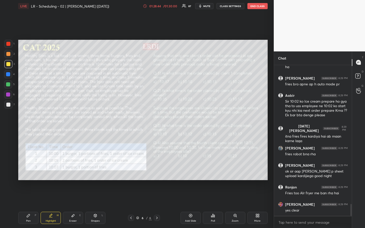
click at [270, 158] on div "1 2 3 4 5 6 7 R O A L C X Z Erase all C X Z LIVE LR - Scheduling - 02 | Vijay S…" at bounding box center [137, 114] width 274 height 228
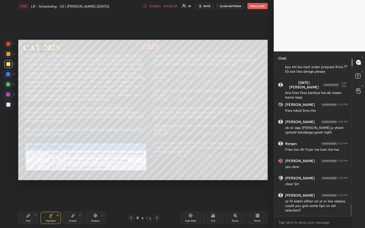
scroll to position [1843, 0]
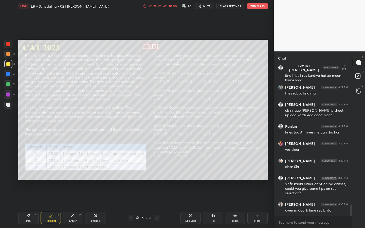
click at [270, 158] on div "1 2 3 4 5 6 7 R O A L C X Z Erase all C X Z LIVE LR - Scheduling - 02 | Vijay S…" at bounding box center [137, 114] width 274 height 228
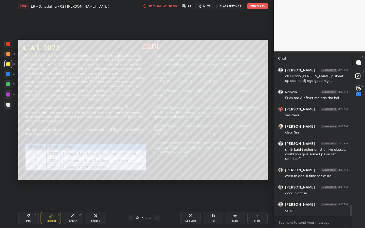
scroll to position [1894, 0]
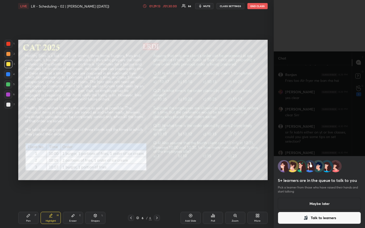
click at [328, 115] on div "5+ learners are in the queue to talk to you Pick a learner from those who have …" at bounding box center [319, 114] width 91 height 228
click at [325, 171] on button "Talk to learners" at bounding box center [319, 218] width 83 height 12
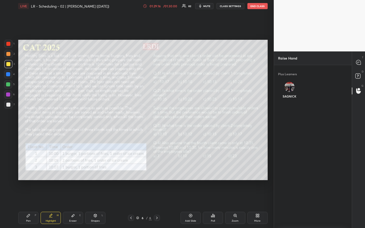
scroll to position [162, 76]
click at [358, 63] on icon at bounding box center [358, 62] width 5 height 5
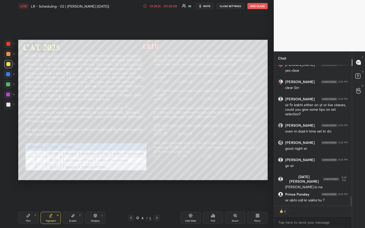
scroll to position [2049, 0]
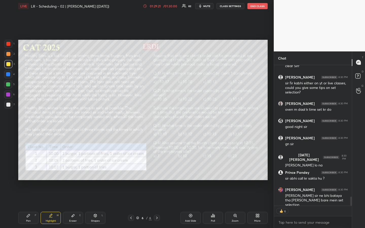
click at [358, 170] on div "T Messages (T) D Doubts (D) G Raise Hand (G)" at bounding box center [358, 139] width 13 height 177
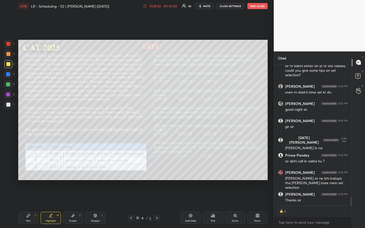
click at [358, 170] on div "T Messages (T) D Doubts (D) G Raise Hand (G)" at bounding box center [358, 139] width 13 height 177
click at [359, 91] on icon at bounding box center [358, 91] width 5 height 6
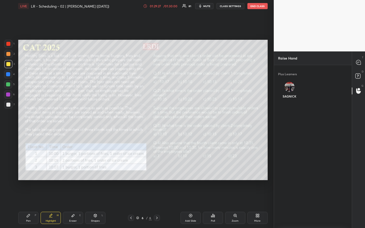
click at [292, 87] on div "SAGNICK" at bounding box center [289, 91] width 23 height 27
click at [290, 101] on button "INVITE" at bounding box center [289, 100] width 19 height 7
click at [362, 62] on div at bounding box center [359, 62] width 10 height 9
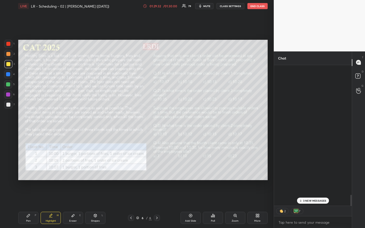
scroll to position [139, 76]
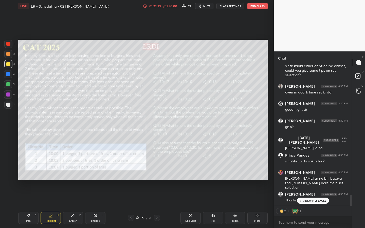
click at [313, 171] on p "3 NEW MESSAGES" at bounding box center [314, 200] width 23 height 3
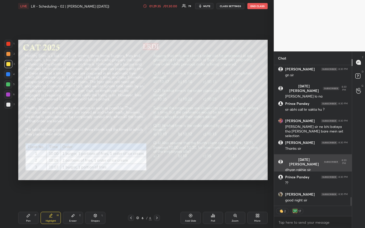
scroll to position [2135, 0]
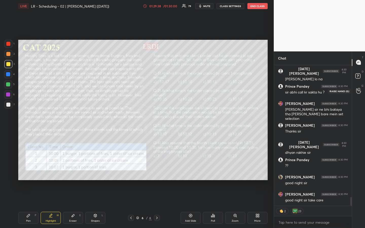
click at [358, 92] on icon at bounding box center [358, 91] width 5 height 6
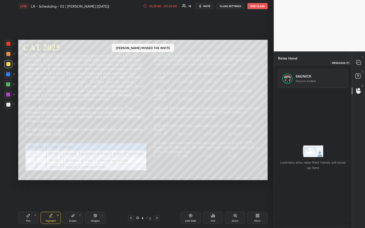
click at [358, 59] on div at bounding box center [359, 62] width 10 height 9
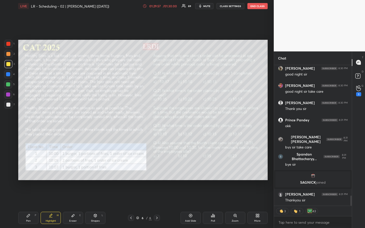
scroll to position [1827, 0]
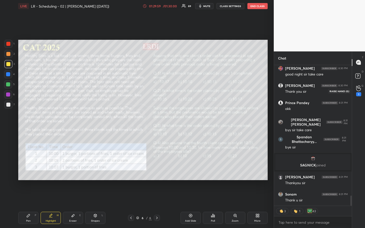
click at [359, 88] on icon at bounding box center [358, 88] width 5 height 6
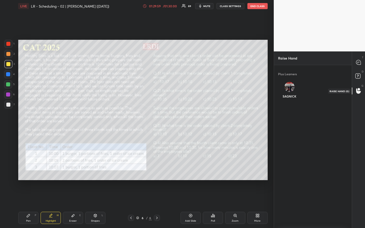
scroll to position [2, 2]
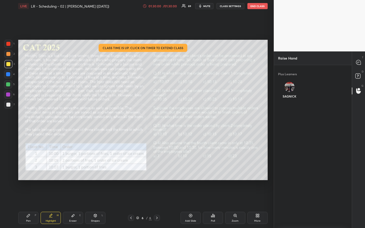
click at [288, 86] on img "grid" at bounding box center [290, 87] width 10 height 10
click at [286, 101] on button "INVITE" at bounding box center [289, 100] width 19 height 7
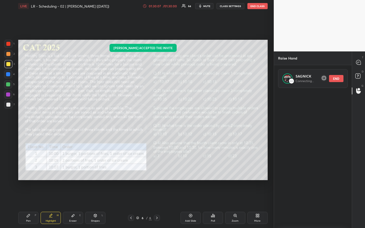
click at [270, 106] on div "1 2 3 4 5 6 7 R O A L C X Z Erase all C X Z LIVE LR - Scheduling - 02 | Vijay S…" at bounding box center [137, 114] width 274 height 228
click at [359, 106] on div "T Messages (T) D Doubts (D) G Raise Hand (G)" at bounding box center [358, 139] width 13 height 177
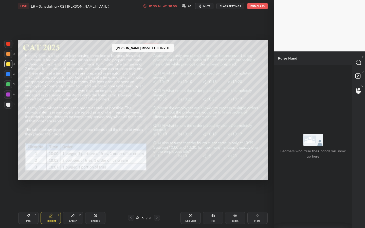
click at [270, 100] on div "1 2 3 4 5 6 7 R O A L C X Z Erase all C X Z LIVE LR - Scheduling - 02 | Vijay S…" at bounding box center [137, 114] width 274 height 228
click at [360, 67] on div "T Messages (T)" at bounding box center [358, 63] width 13 height 14
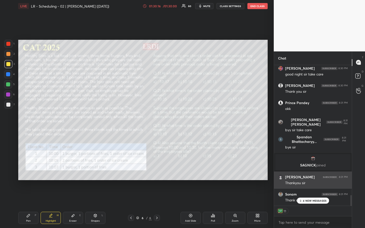
scroll to position [1949, 0]
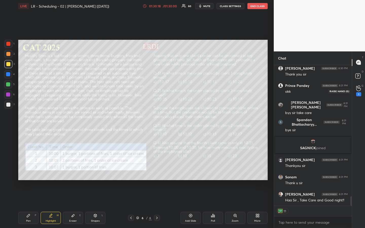
click at [359, 87] on icon at bounding box center [358, 88] width 5 height 6
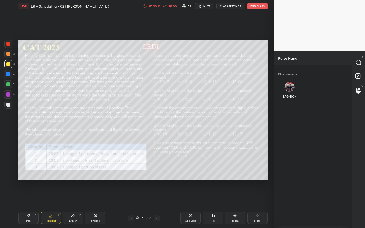
click at [289, 88] on div "SAGNICK" at bounding box center [289, 91] width 23 height 27
click at [290, 101] on button "INVITE" at bounding box center [289, 100] width 19 height 7
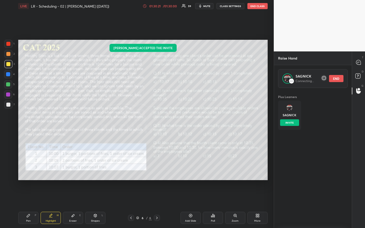
scroll to position [139, 76]
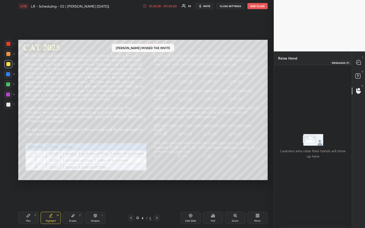
click at [357, 65] on div at bounding box center [359, 62] width 10 height 9
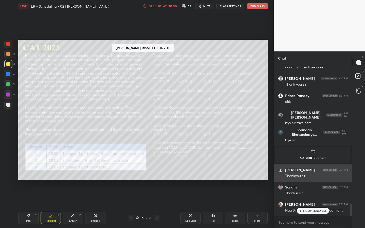
scroll to position [1958, 0]
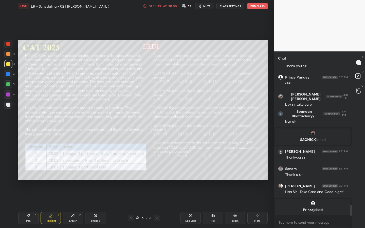
click at [359, 171] on div "T Messages (T) D Doubts (D) G Raise Hand (G)" at bounding box center [358, 139] width 13 height 177
click at [359, 169] on div "T Messages (T) D Doubts (D) G Raise Hand (G)" at bounding box center [358, 139] width 13 height 177
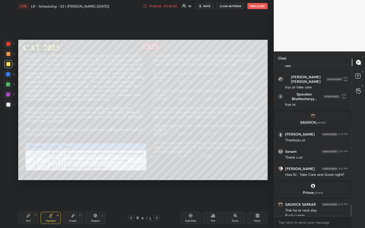
scroll to position [1980, 0]
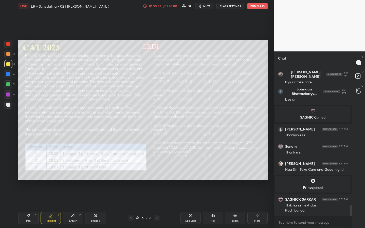
drag, startPoint x: 257, startPoint y: 5, endPoint x: 257, endPoint y: 203, distance: 198.1
click at [257, 5] on button "END CLASS" at bounding box center [258, 6] width 20 height 6
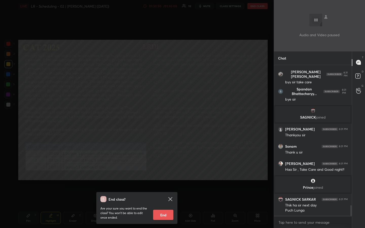
click at [161, 171] on button "End" at bounding box center [163, 215] width 20 height 10
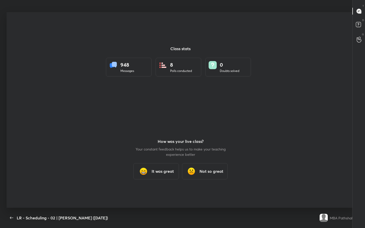
scroll to position [25169, 25004]
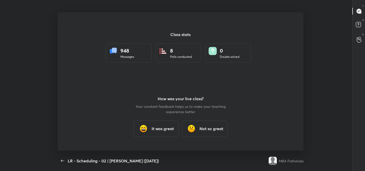
type textarea "x"
